Goal: Information Seeking & Learning: Learn about a topic

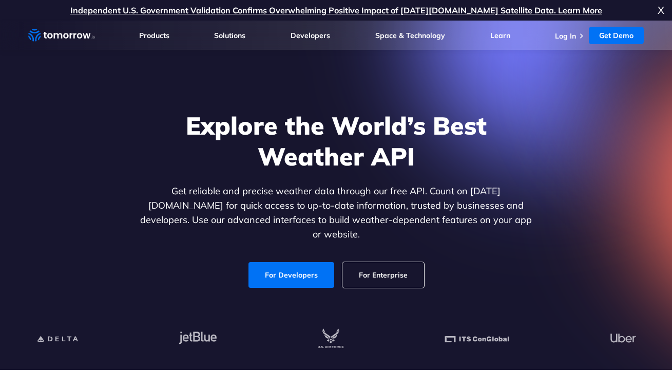
scroll to position [2, 0]
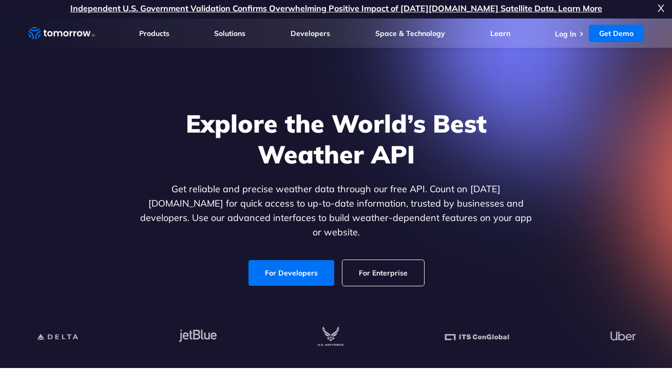
click at [213, 199] on p "Get reliable and precise weather data through our free API. Count on [DATE][DOM…" at bounding box center [336, 211] width 396 height 58
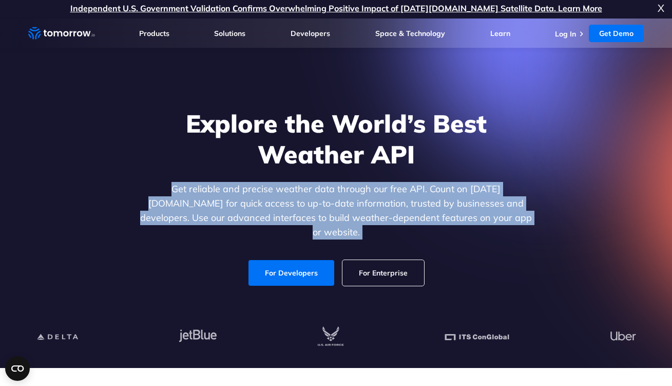
drag, startPoint x: 0, startPoint y: 0, endPoint x: 213, endPoint y: 199, distance: 291.3
click at [213, 199] on p "Get reliable and precise weather data through our free API. Count on [DATE][DOM…" at bounding box center [336, 211] width 396 height 58
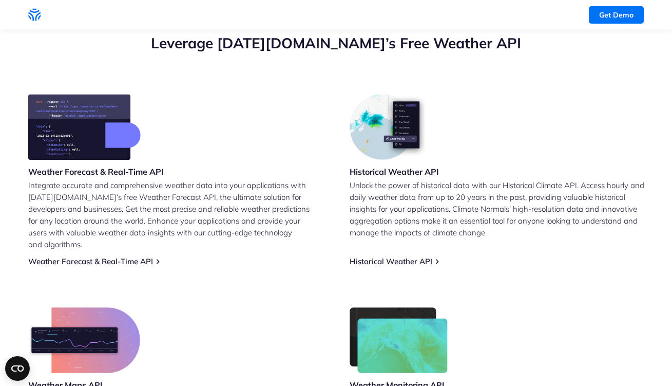
scroll to position [438, 0]
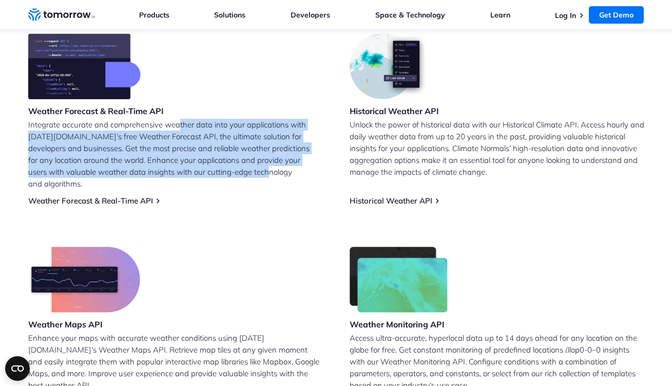
drag, startPoint x: 179, startPoint y: 125, endPoint x: 229, endPoint y: 177, distance: 72.3
click at [229, 177] on p "Integrate accurate and comprehensive weather data into your applications with […" at bounding box center [175, 154] width 295 height 71
click at [227, 174] on p "Integrate accurate and comprehensive weather data into your applications with […" at bounding box center [175, 154] width 295 height 71
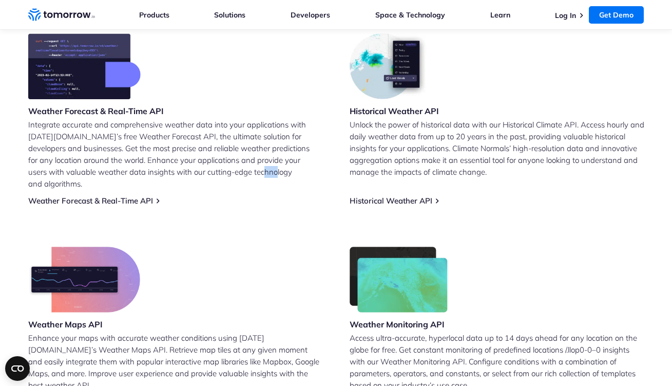
click at [227, 174] on p "Integrate accurate and comprehensive weather data into your applications with […" at bounding box center [175, 154] width 295 height 71
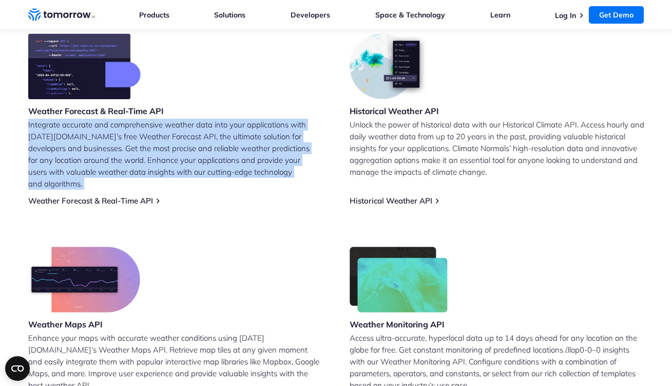
click at [227, 174] on p "Integrate accurate and comprehensive weather data into your applications with […" at bounding box center [175, 154] width 295 height 71
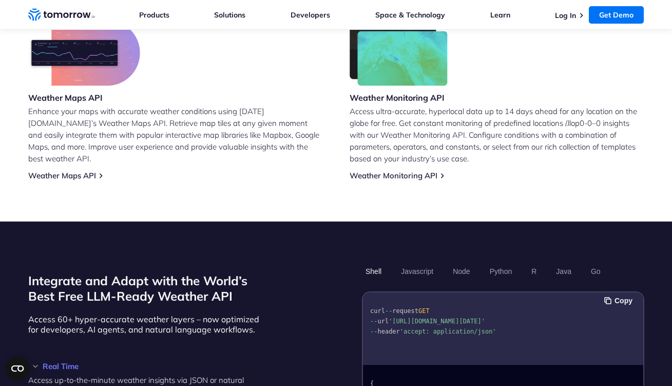
scroll to position [848, 0]
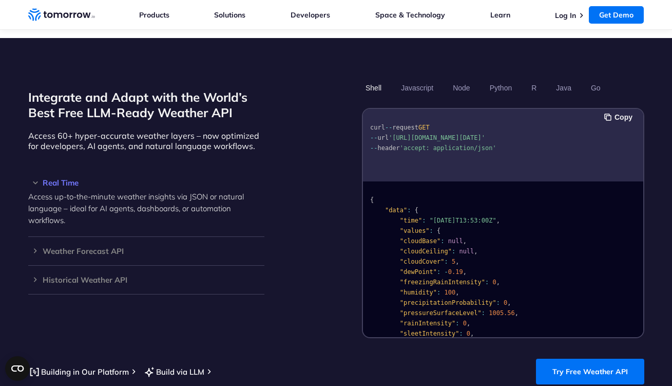
click at [147, 130] on p "Access 60+ hyper-accurate weather layers – now optimized for developers, AI age…" at bounding box center [146, 140] width 236 height 21
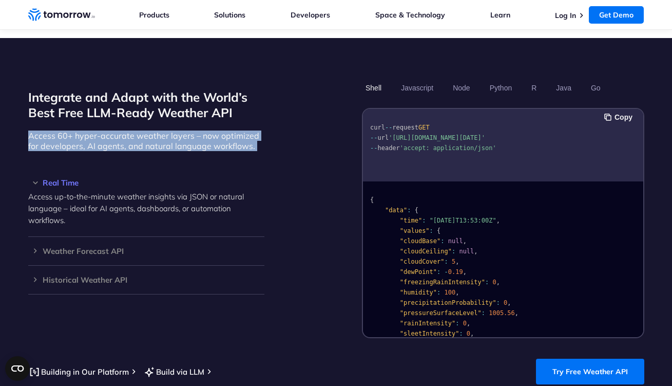
click at [147, 130] on p "Access 60+ hyper-accurate weather layers – now optimized for developers, AI age…" at bounding box center [146, 140] width 236 height 21
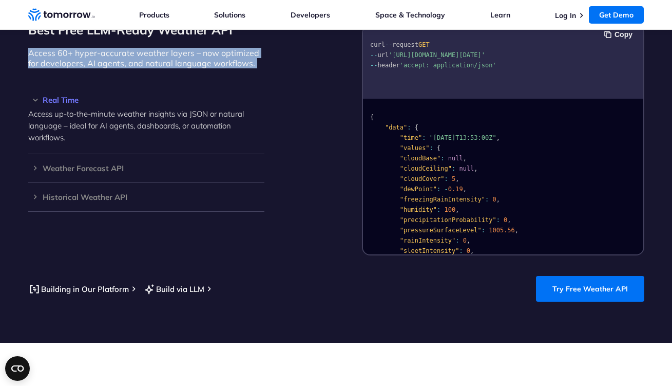
scroll to position [968, 0]
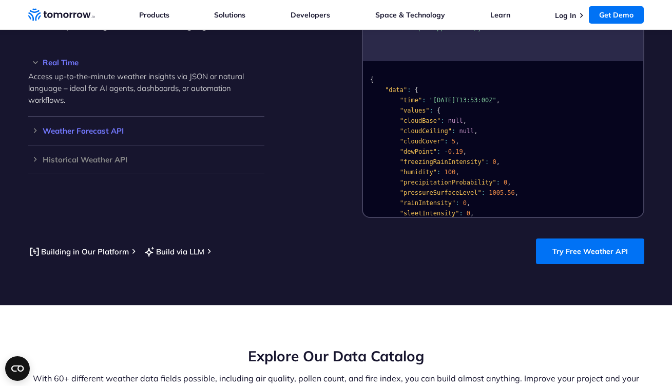
click at [101, 127] on h3 "Weather Forecast API" at bounding box center [146, 131] width 236 height 8
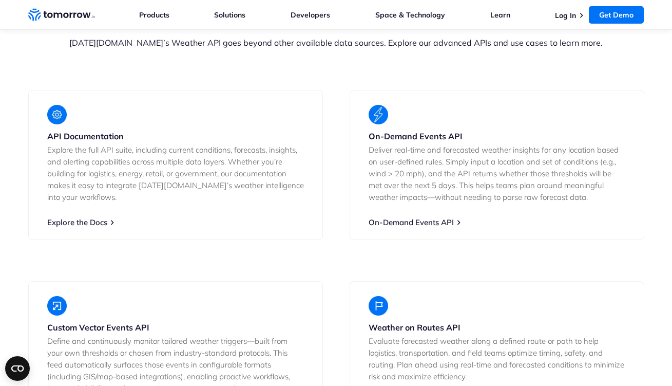
scroll to position [1934, 0]
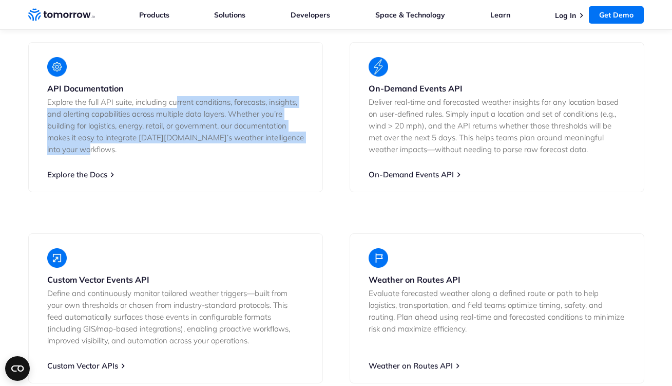
drag, startPoint x: 176, startPoint y: 92, endPoint x: 231, endPoint y: 134, distance: 68.9
click at [231, 134] on p "Explore the full API suite, including current conditions, forecasts, insights, …" at bounding box center [175, 125] width 257 height 59
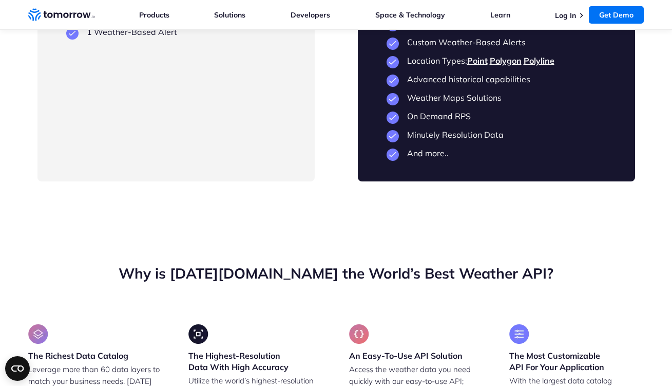
scroll to position [2895, 0]
